Goal: Information Seeking & Learning: Find specific fact

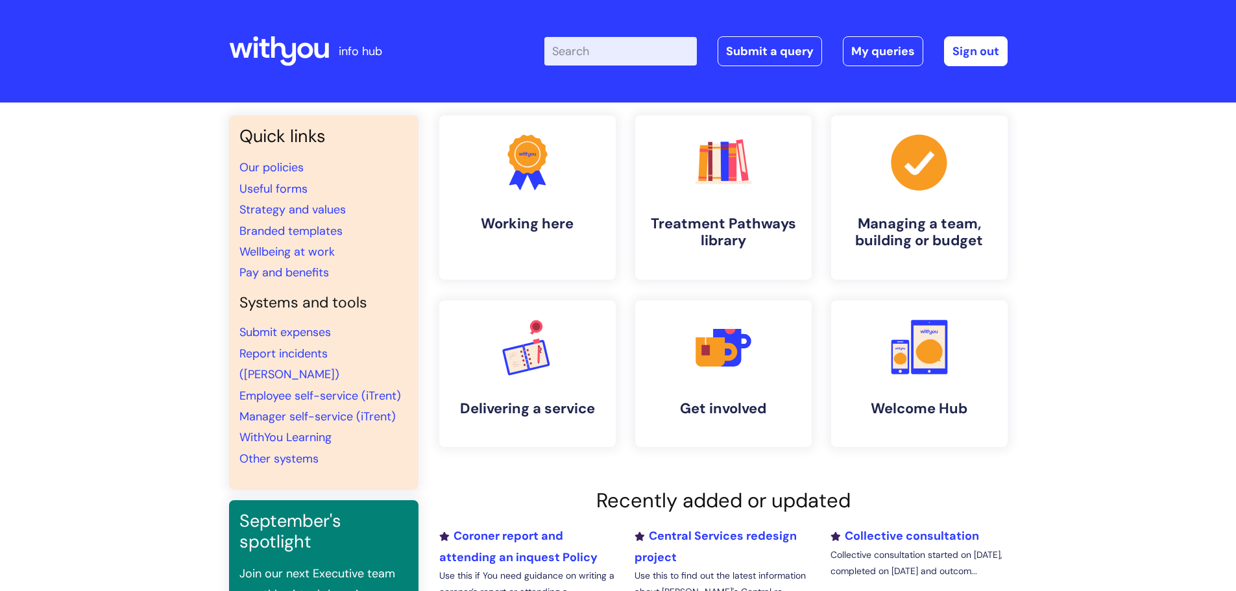
click at [575, 51] on input "Enter your search term here..." at bounding box center [620, 51] width 152 height 29
paste input "DQ163"
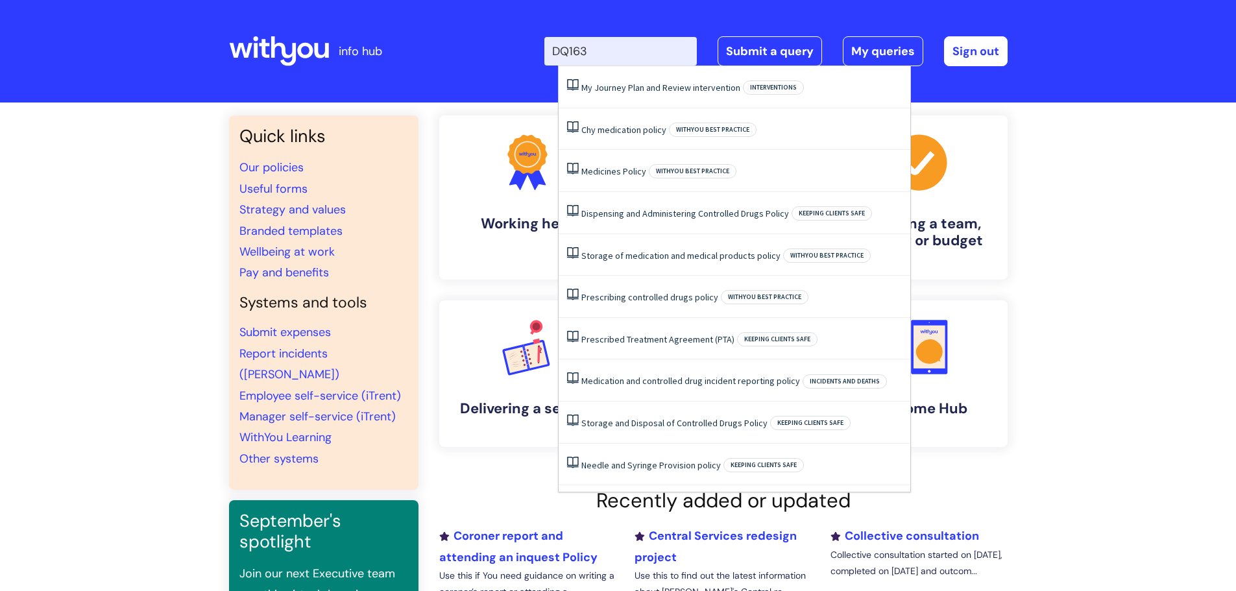
click at [1136, 200] on div "Quick links Our policies Useful forms Strategy and values Branded templates Wel…" at bounding box center [618, 439] width 1236 height 674
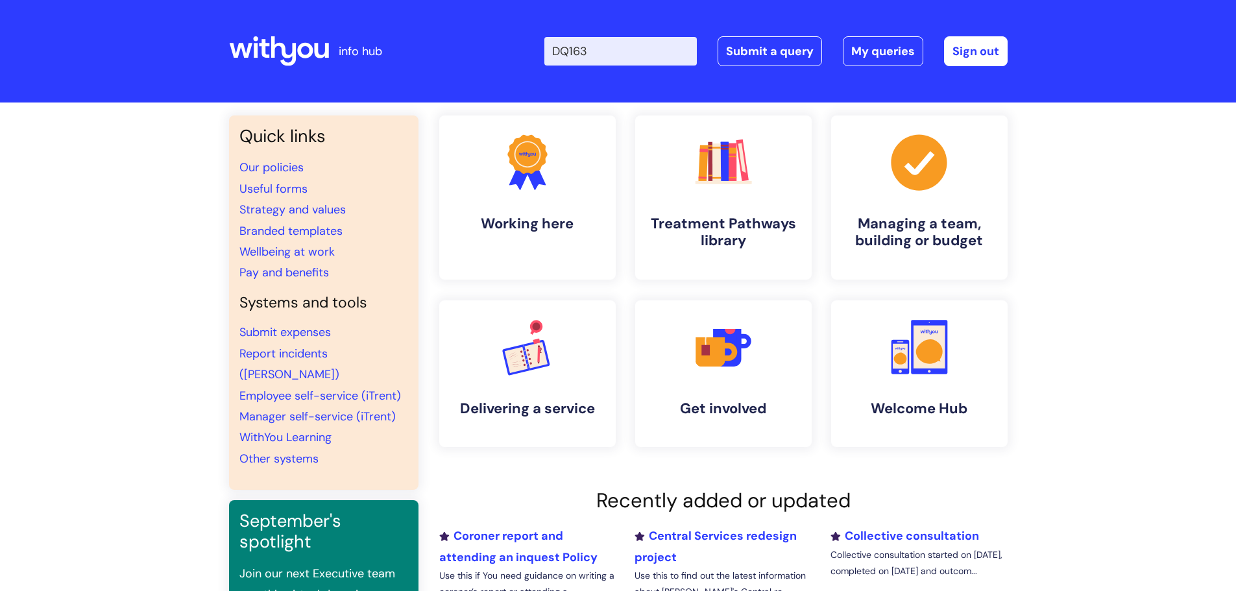
click at [645, 45] on input "DQ163" at bounding box center [620, 51] width 152 height 29
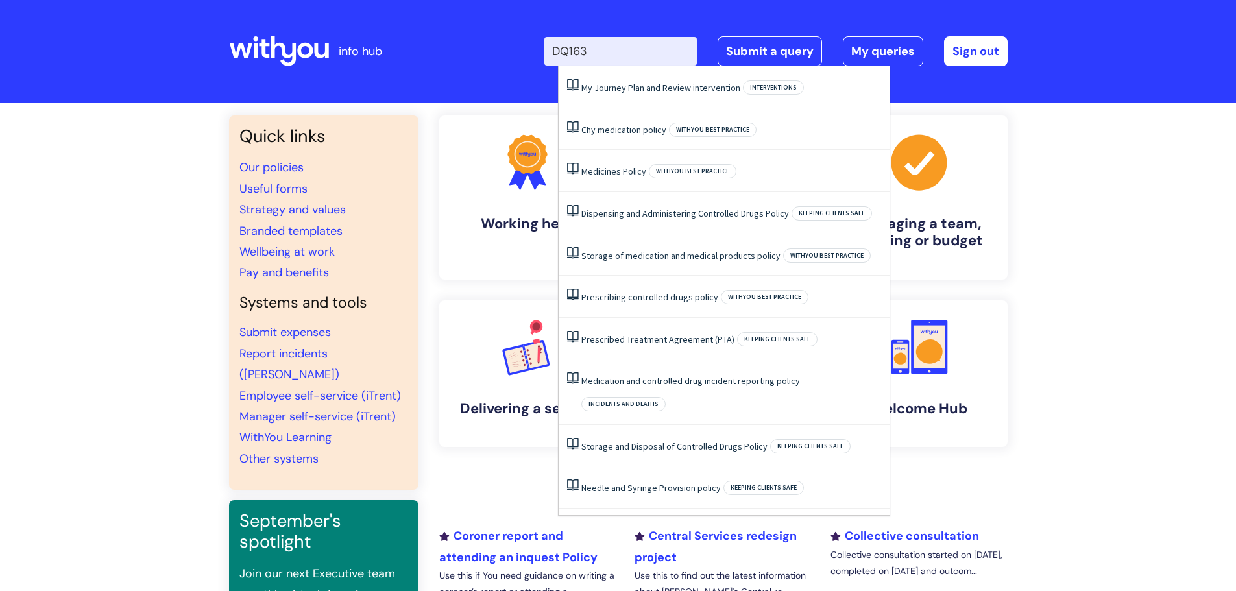
type input "DQ163"
click button "Search" at bounding box center [0, 0] width 0 height 0
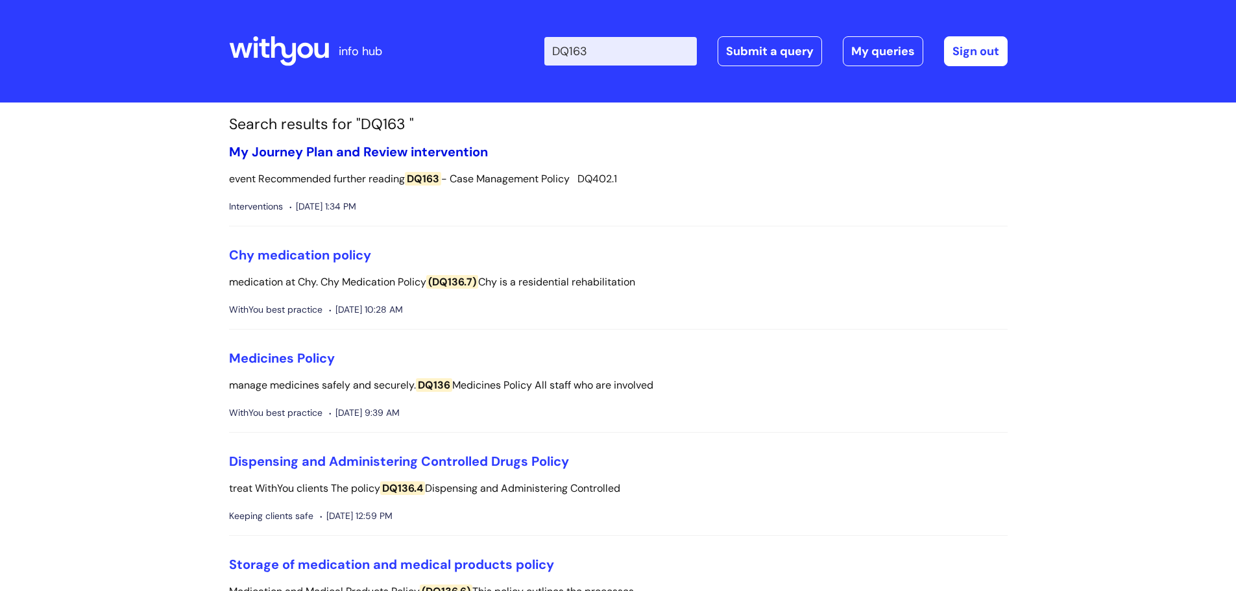
click at [350, 156] on link "My Journey Plan and Review intervention" at bounding box center [358, 151] width 259 height 17
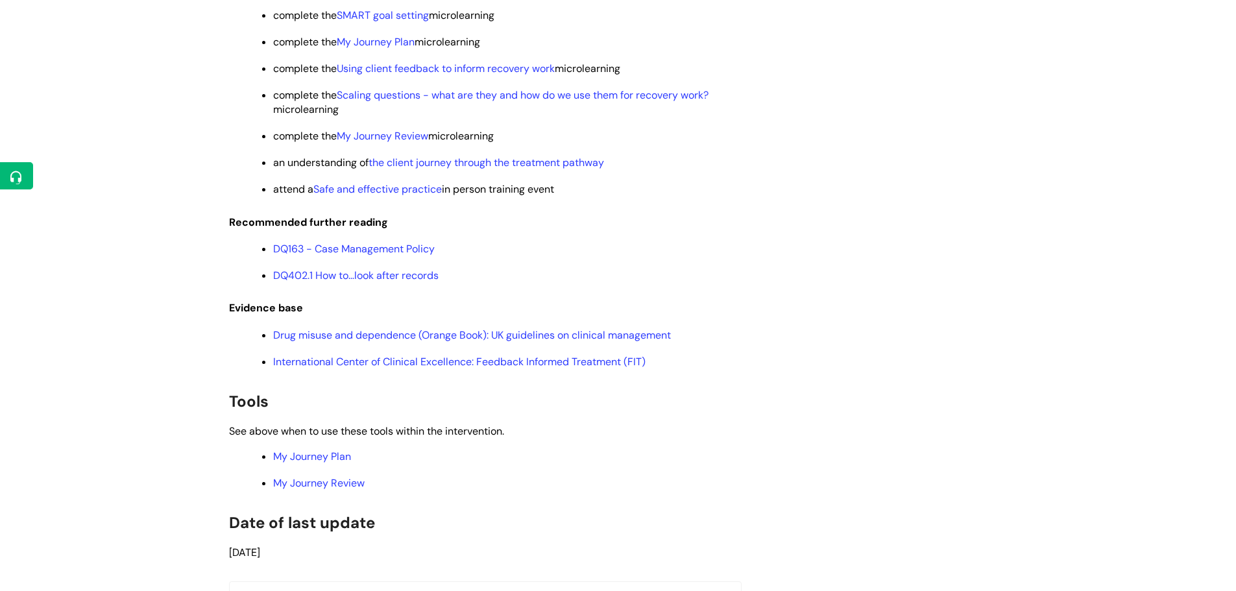
scroll to position [2516, 0]
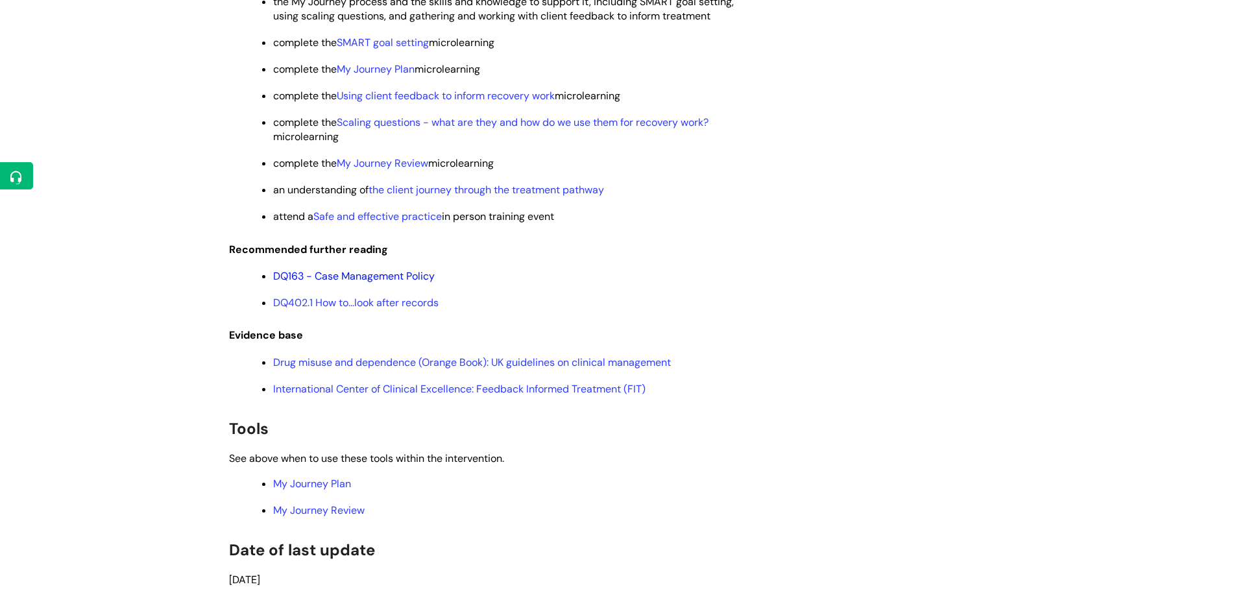
click at [374, 283] on link "DQ163 - Case Management Policy" at bounding box center [354, 276] width 162 height 14
